Goal: Manage account settings

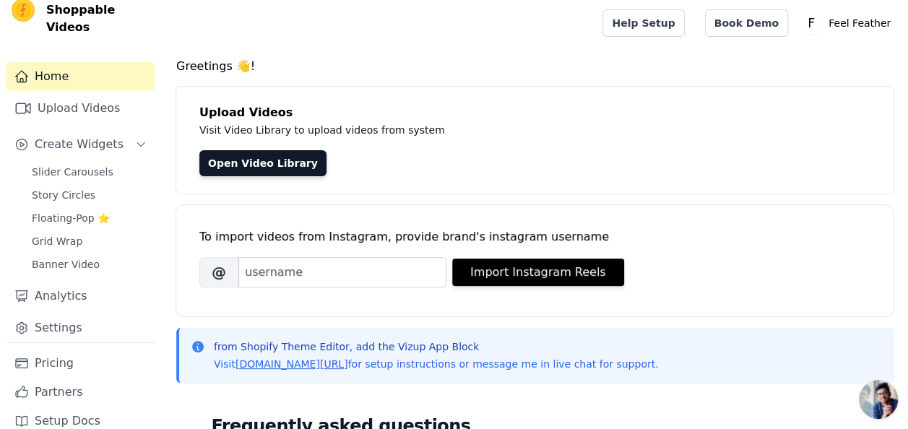
scroll to position [30, 0]
click at [46, 314] on link "Settings" at bounding box center [80, 327] width 149 height 29
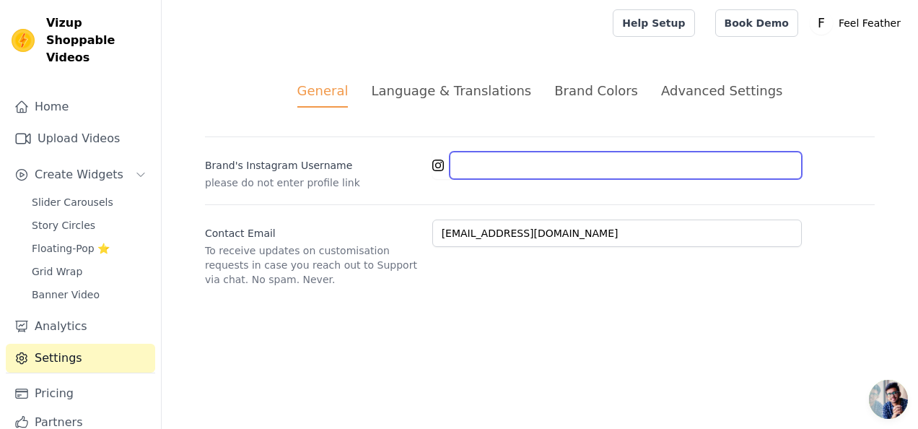
click at [503, 163] on input "Brand's Instagram Username" at bounding box center [626, 165] width 352 height 27
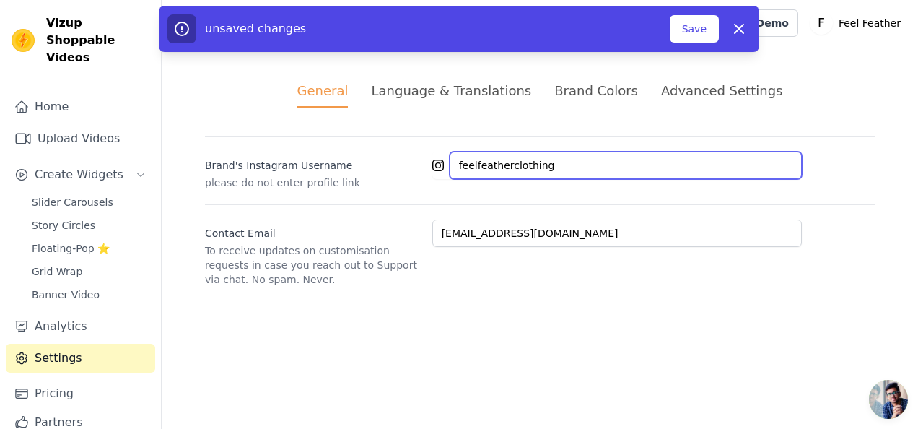
type input "@feelfeatherclothing"
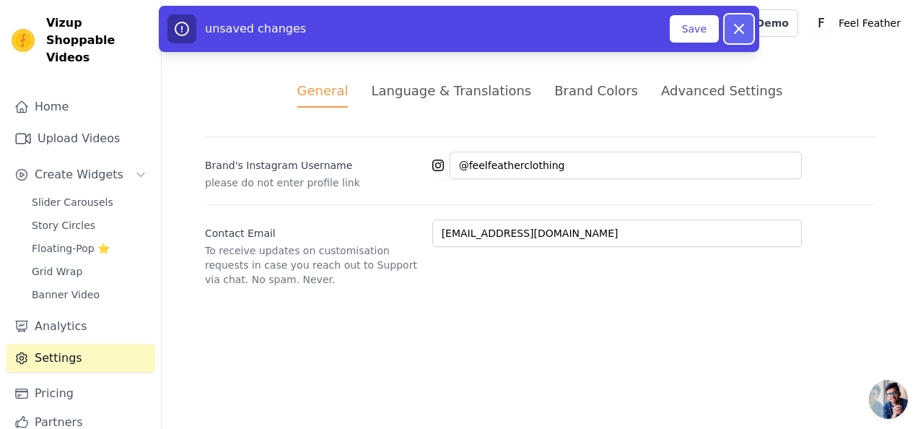
click at [739, 29] on icon at bounding box center [739, 29] width 9 height 9
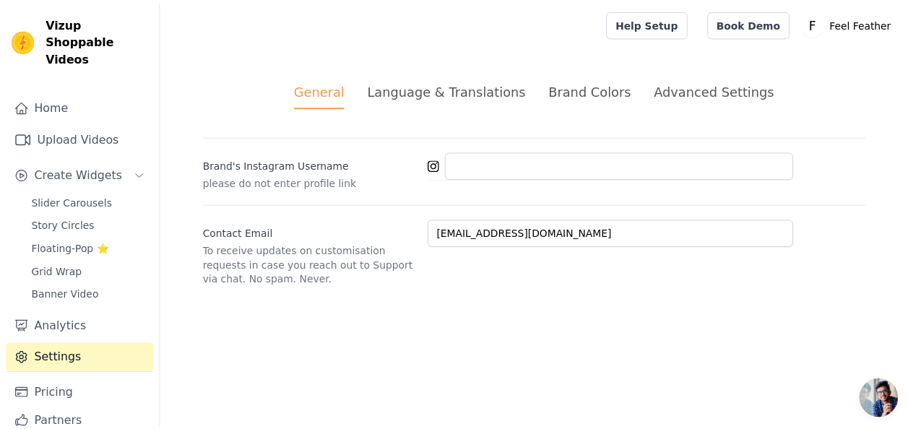
scroll to position [30, 0]
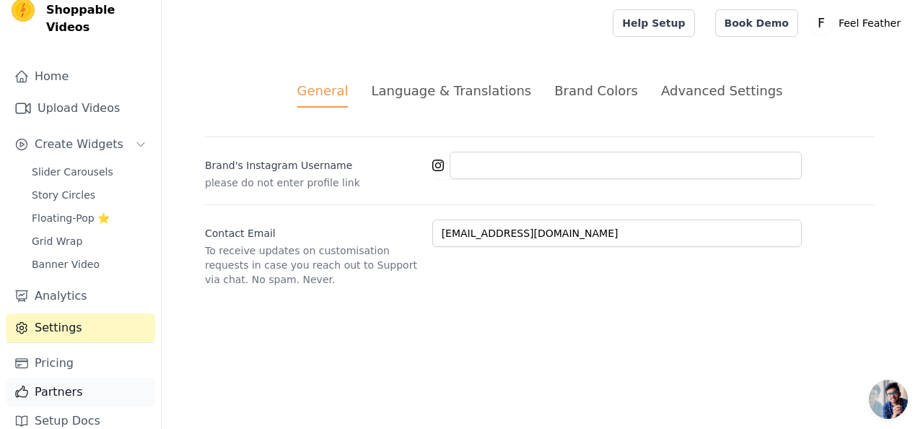
click at [62, 381] on link "Partners" at bounding box center [80, 392] width 149 height 29
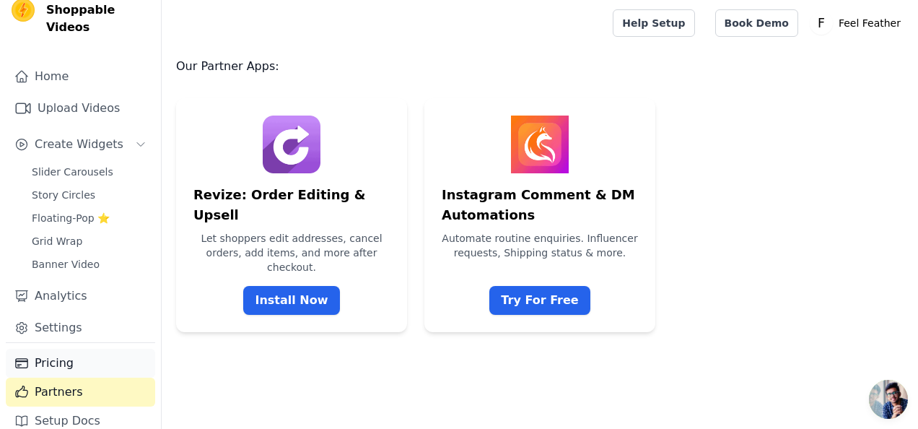
click at [64, 349] on link "Pricing" at bounding box center [80, 363] width 149 height 29
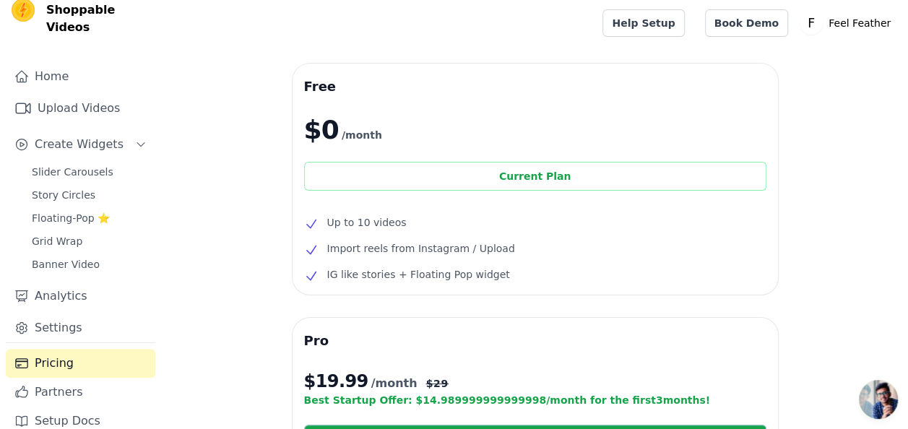
click at [484, 173] on div "Current Plan" at bounding box center [535, 176] width 462 height 29
click at [38, 62] on link "Home" at bounding box center [80, 76] width 149 height 29
